Goal: Book appointment/travel/reservation

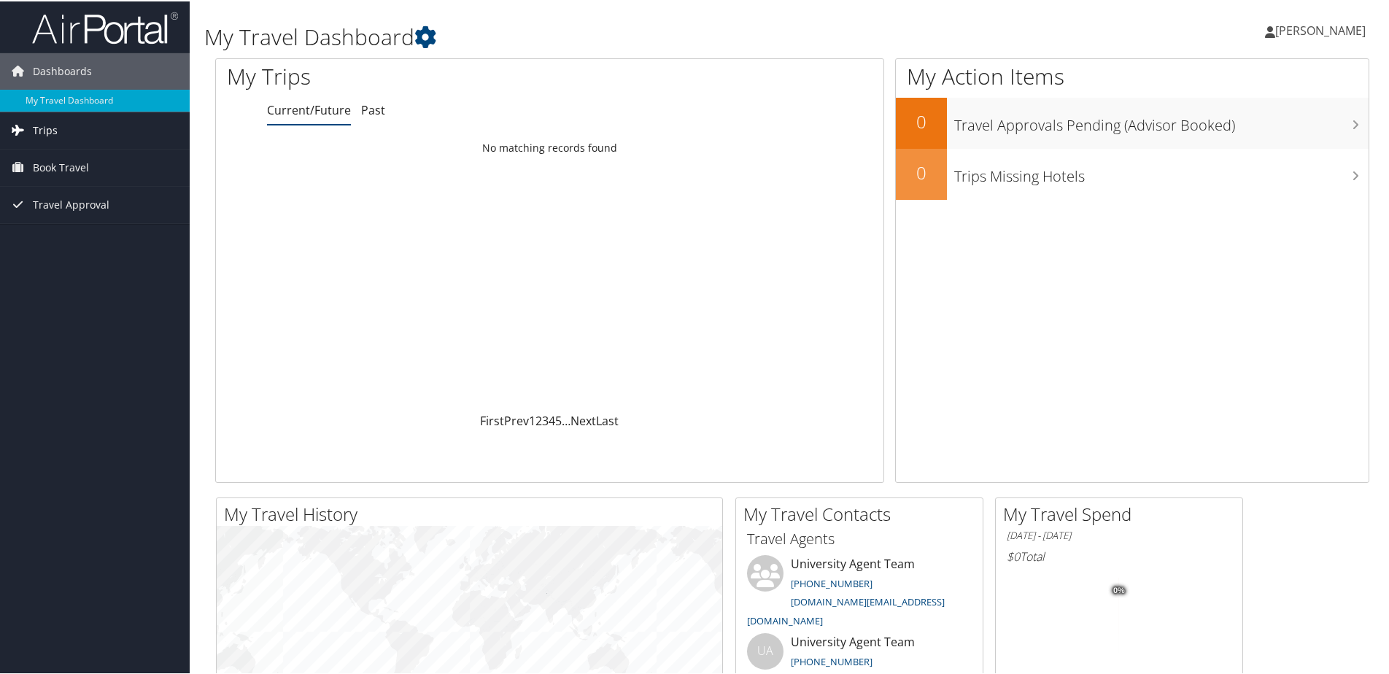
click at [120, 134] on link "Trips" at bounding box center [95, 129] width 190 height 36
click at [110, 233] on link "Book Travel" at bounding box center [95, 232] width 190 height 36
click at [108, 333] on link "Travel Approval" at bounding box center [95, 335] width 190 height 36
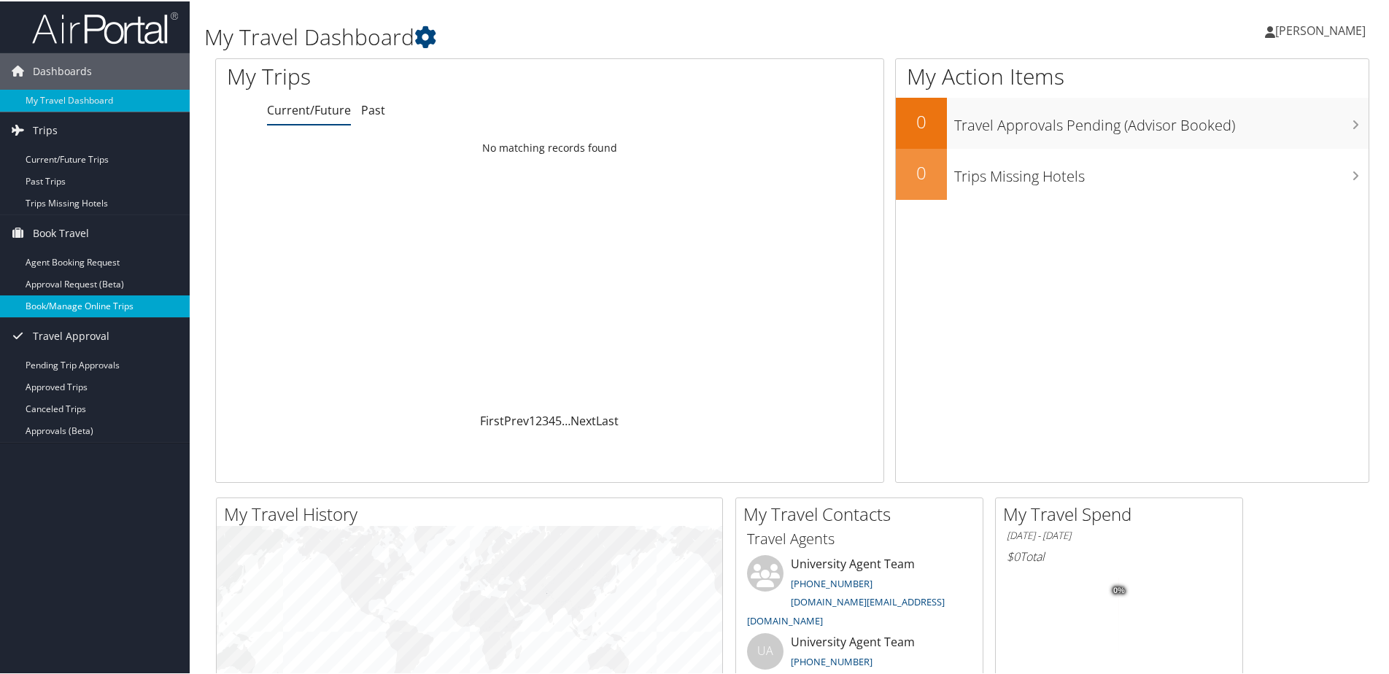
click at [126, 303] on link "Book/Manage Online Trips" at bounding box center [95, 305] width 190 height 22
click at [122, 307] on link "Book/Manage Online Trips" at bounding box center [95, 305] width 190 height 22
